Goal: Task Accomplishment & Management: Manage account settings

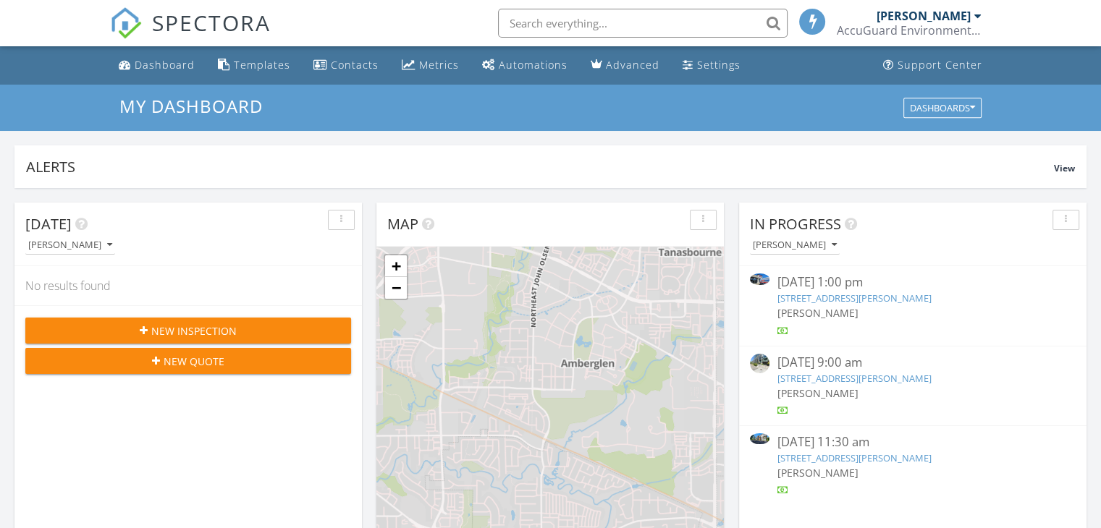
scroll to position [7, 7]
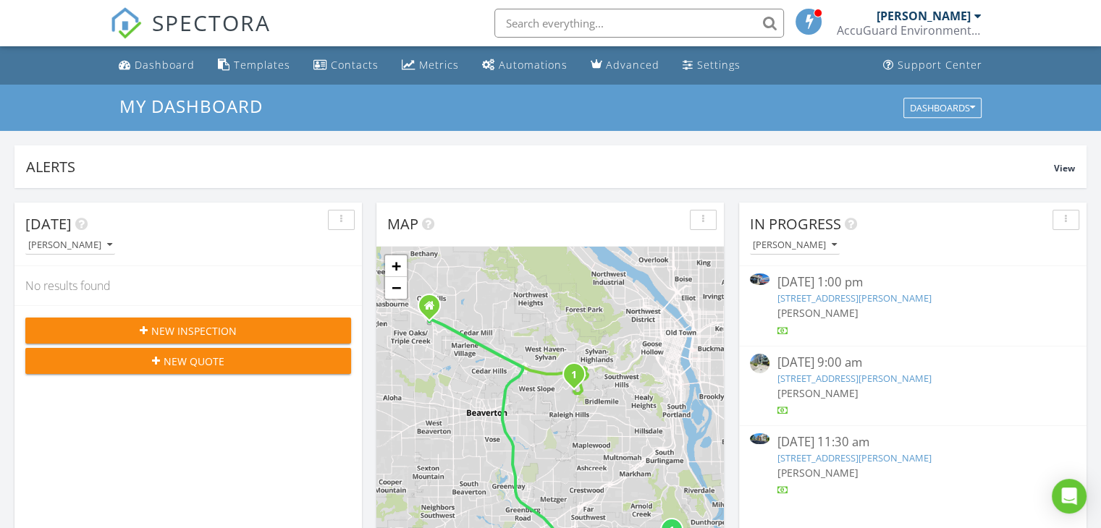
click at [820, 463] on link "20711 SE Stark St B107, Gresham, OR 97030" at bounding box center [853, 458] width 154 height 13
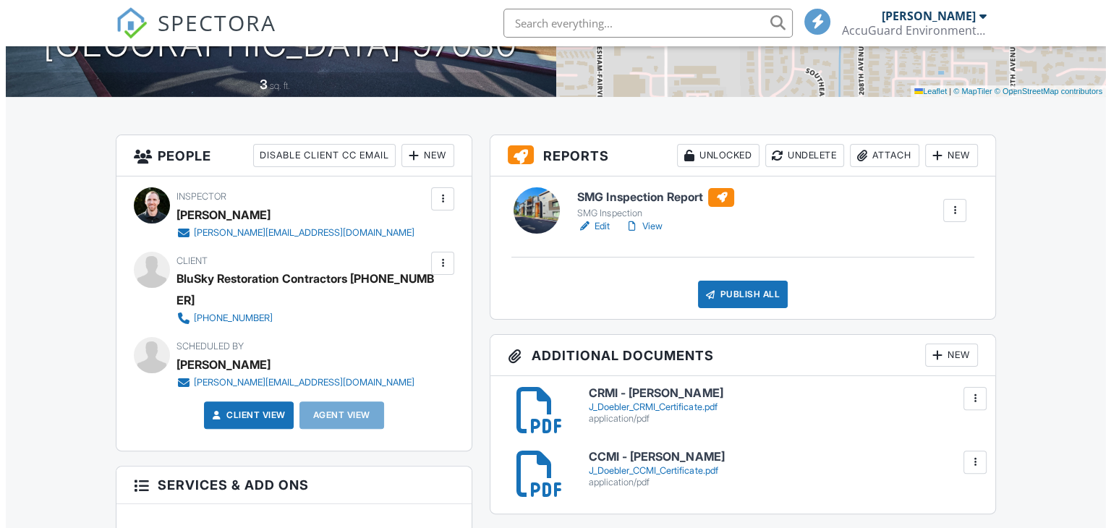
scroll to position [434, 0]
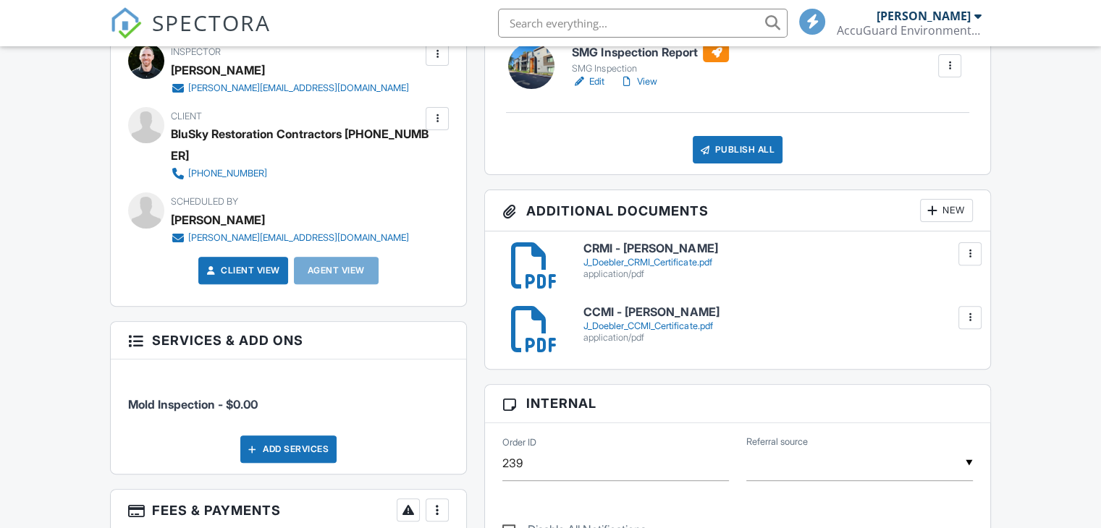
click at [936, 212] on div at bounding box center [932, 210] width 14 height 14
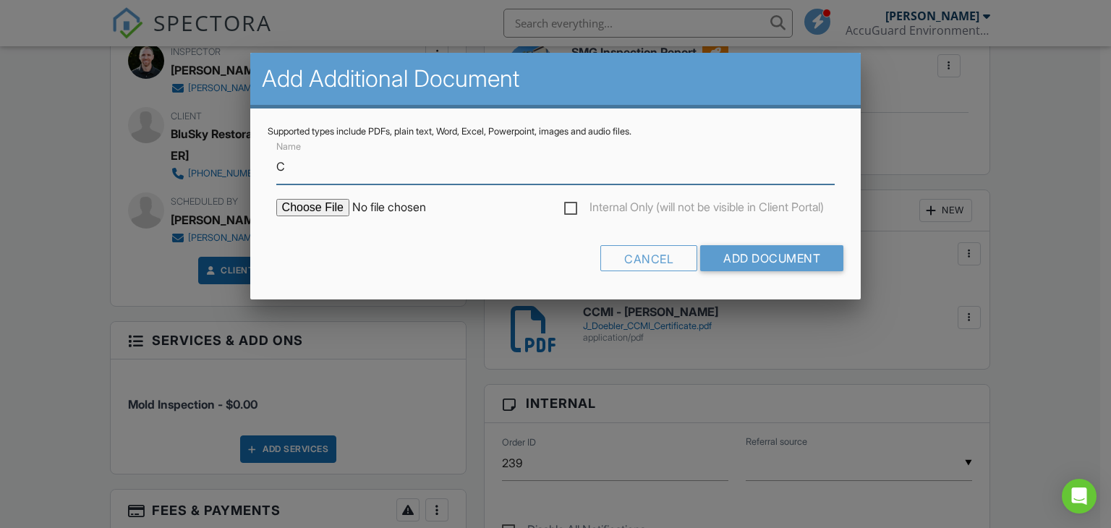
type input "Chain of Custody"
click at [330, 211] on input "file" at bounding box center [399, 207] width 246 height 17
type input "C:\fakepath\COCReport_53031104.pdf"
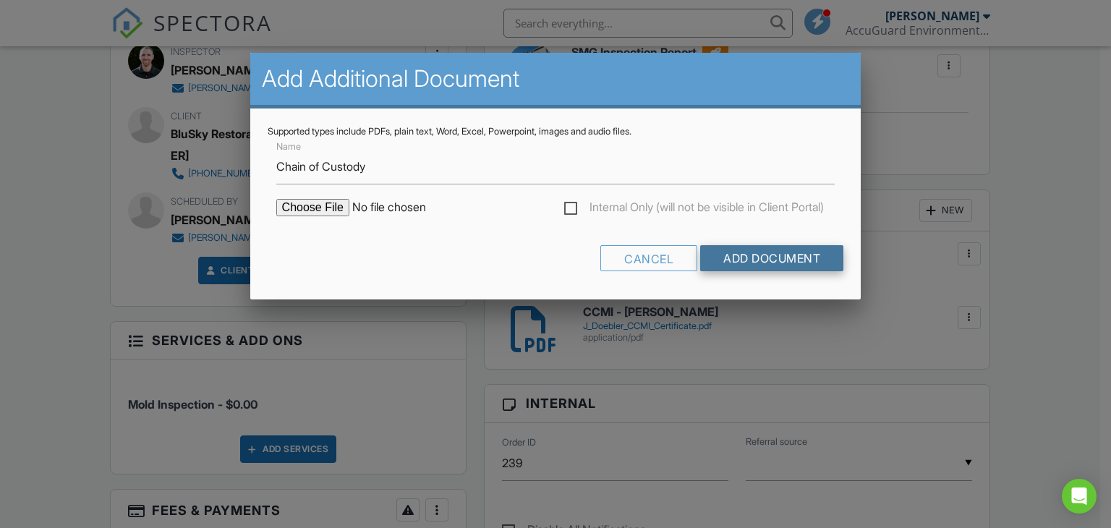
click at [755, 261] on input "Add Document" at bounding box center [771, 258] width 143 height 26
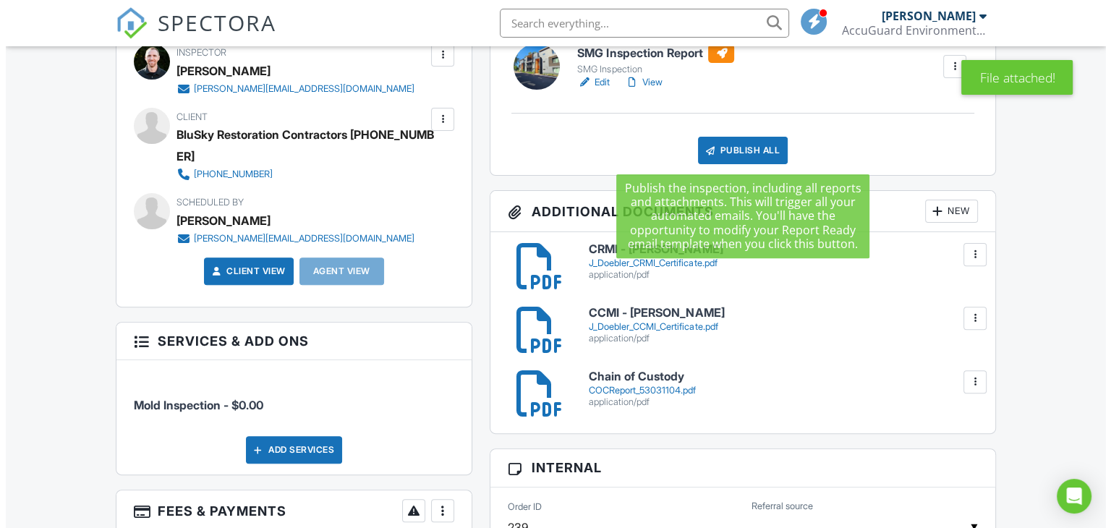
scroll to position [434, 0]
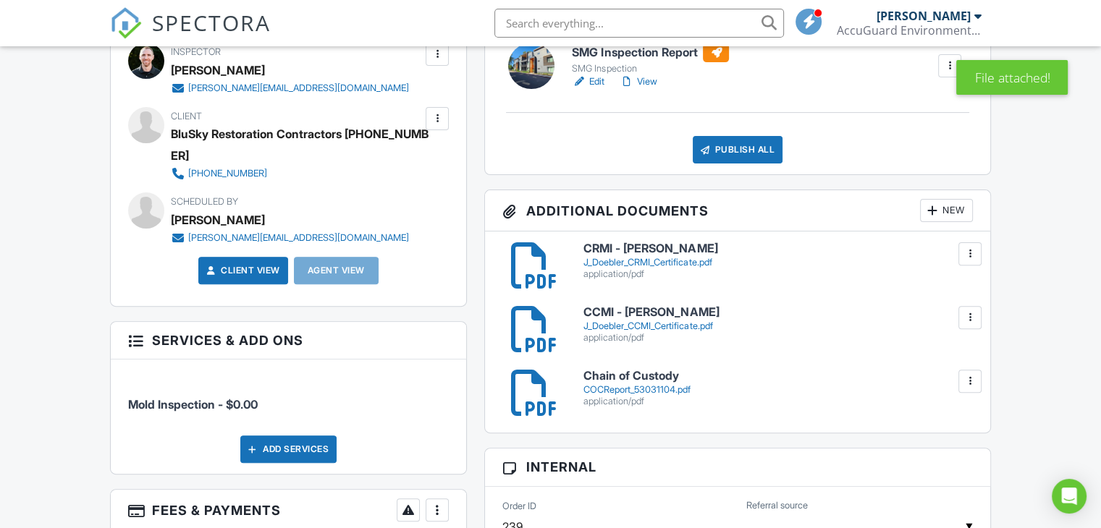
click at [954, 218] on div "New" at bounding box center [946, 210] width 53 height 23
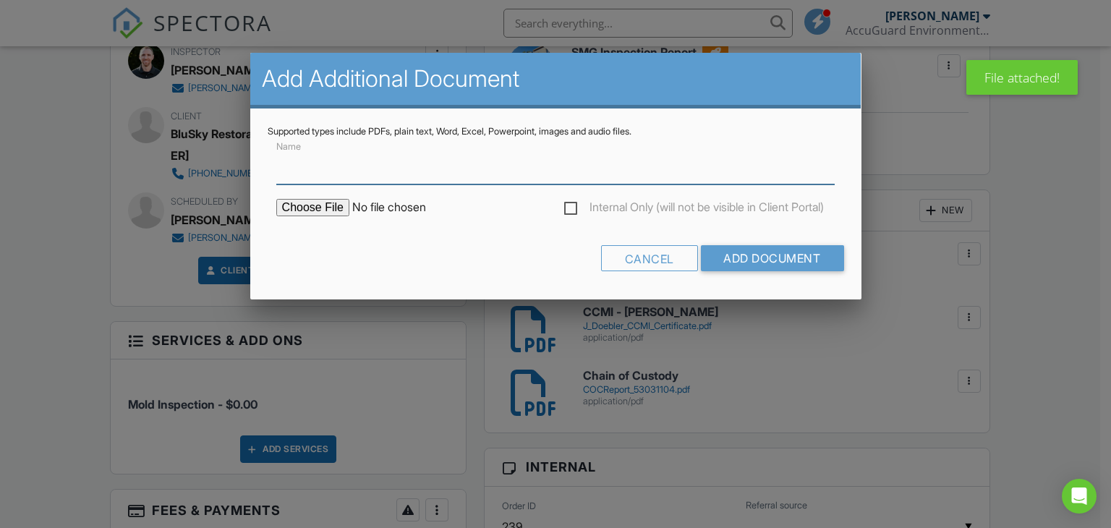
click at [351, 183] on input "Name" at bounding box center [555, 166] width 559 height 35
type input "Lab Results"
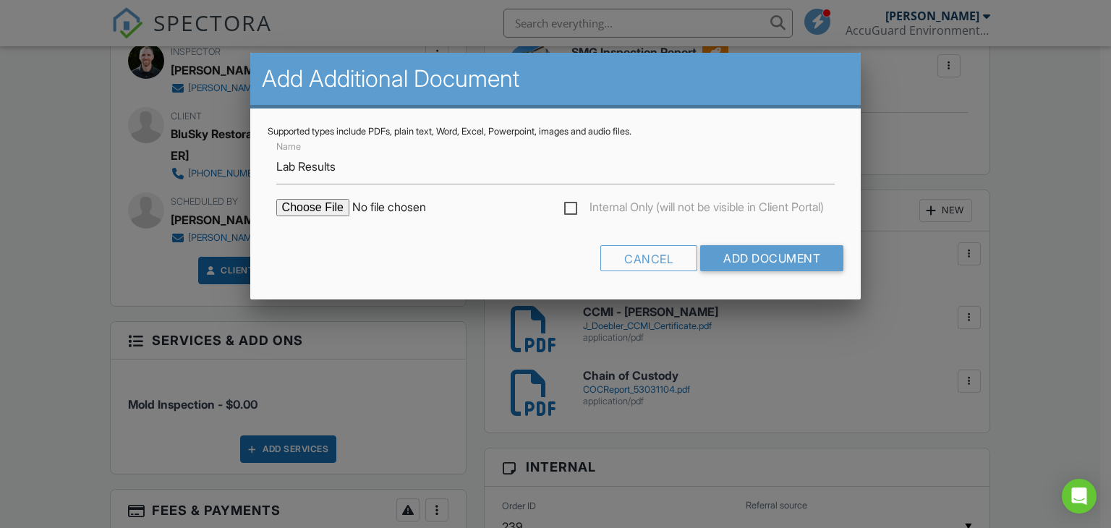
click at [315, 212] on input "file" at bounding box center [399, 207] width 246 height 17
type input "C:\fakepath\MoldReport_53031104_ForPrint.pdf"
click at [734, 256] on input "Add Document" at bounding box center [771, 258] width 143 height 26
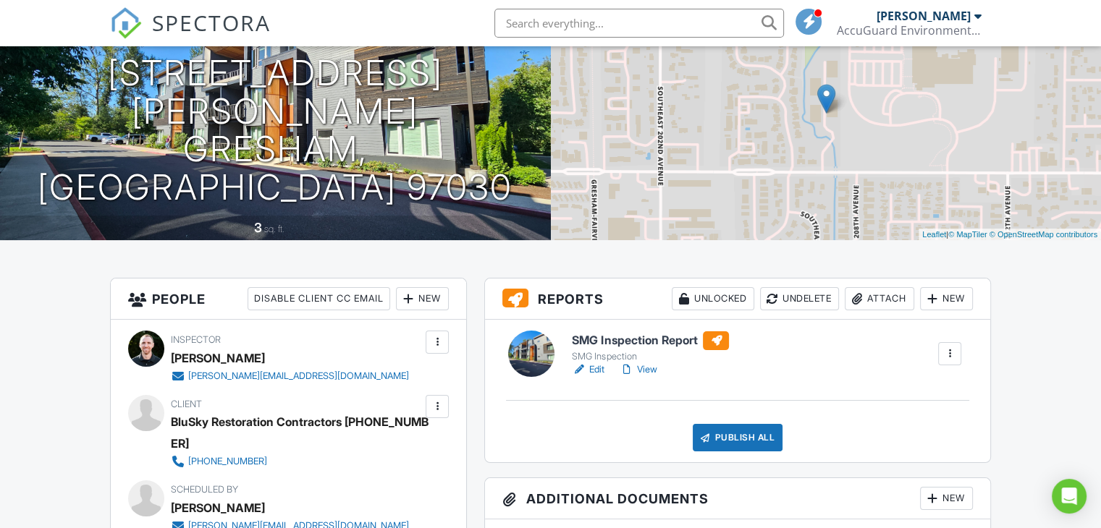
scroll to position [145, 0]
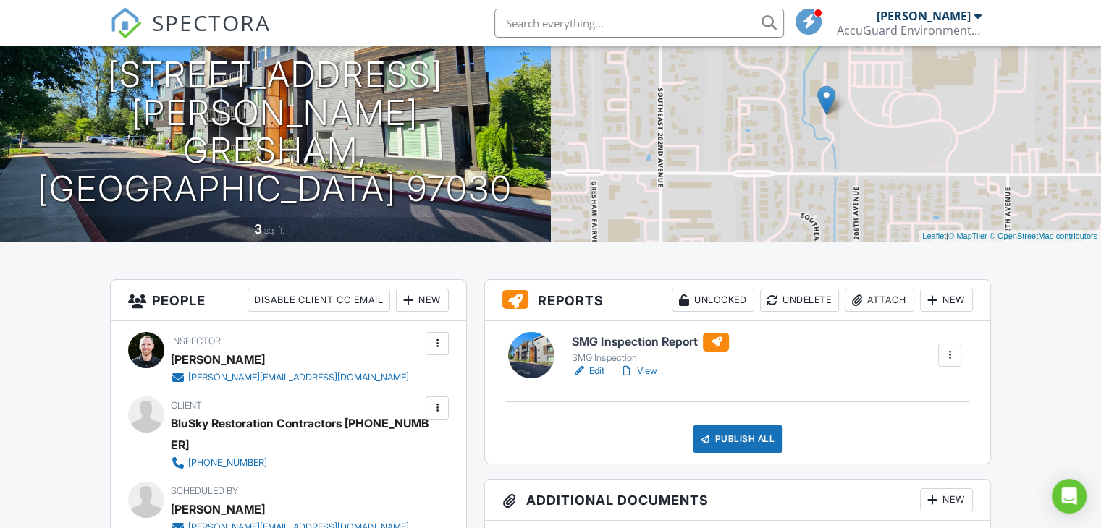
click at [596, 368] on link "Edit" at bounding box center [588, 371] width 33 height 14
